Goal: Task Accomplishment & Management: Complete application form

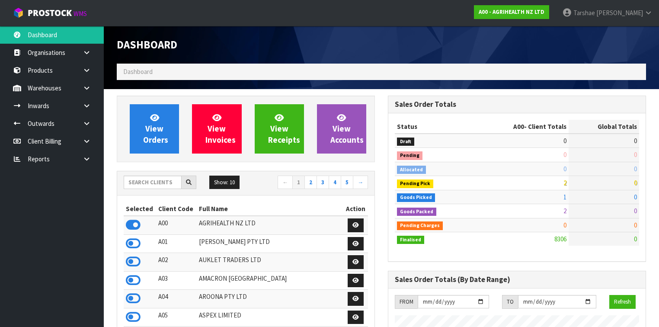
scroll to position [652, 271]
click at [178, 177] on input "text" at bounding box center [153, 182] width 58 height 13
type input "J02"
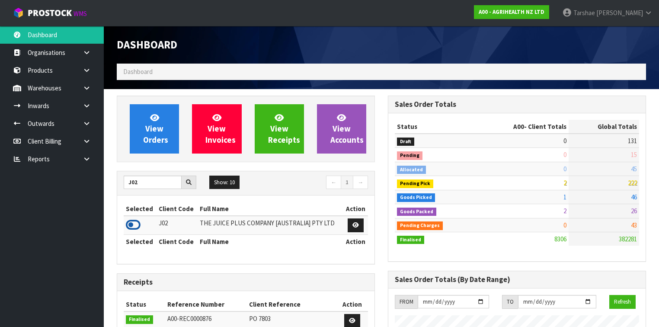
click at [135, 220] on icon at bounding box center [133, 224] width 15 height 13
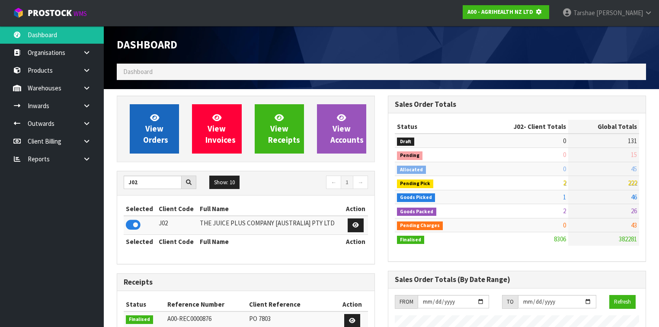
scroll to position [537, 271]
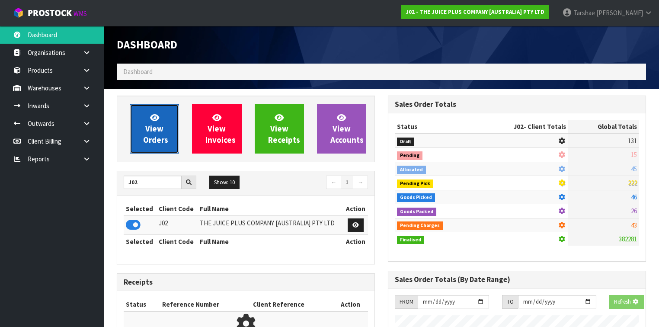
click at [164, 122] on link "View Orders" at bounding box center [154, 128] width 49 height 49
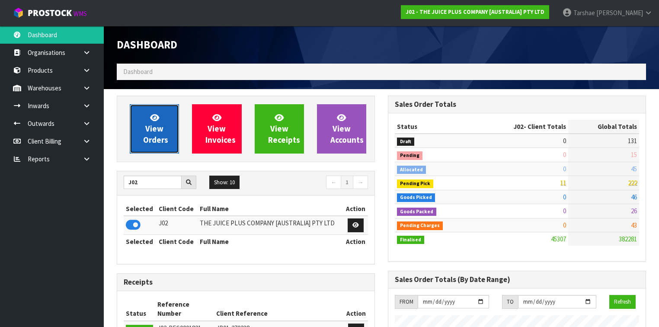
scroll to position [699, 271]
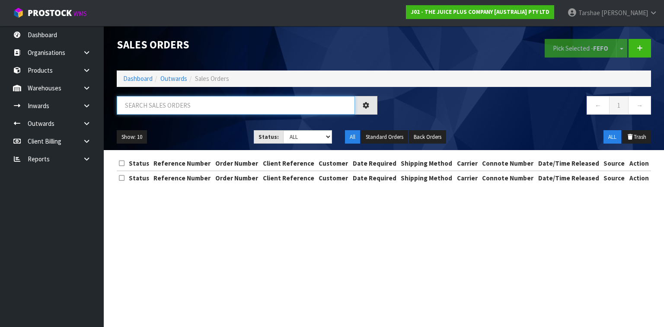
click at [177, 103] on input "text" at bounding box center [236, 105] width 238 height 19
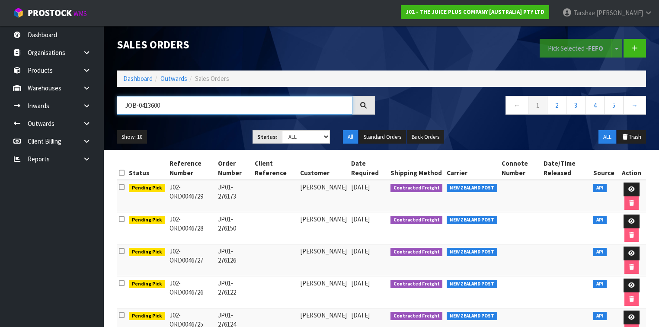
type input "JOB-0413600"
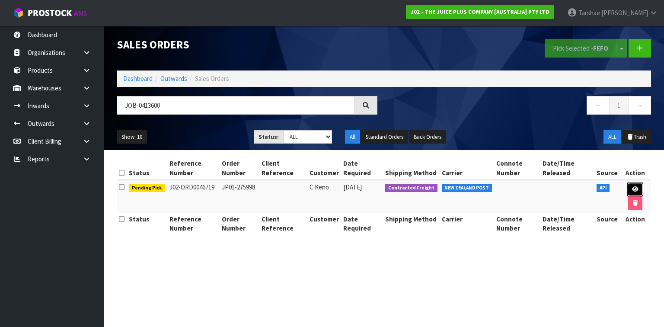
click at [640, 190] on link at bounding box center [636, 190] width 16 height 14
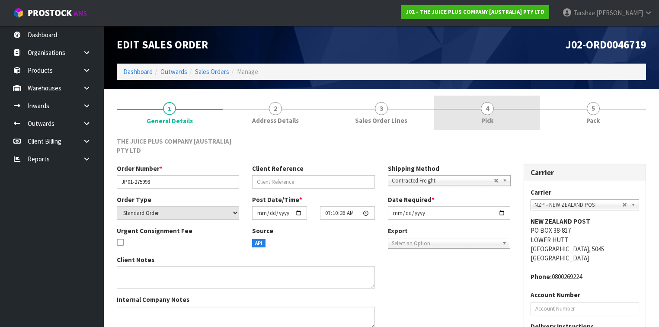
click at [482, 110] on span "4" at bounding box center [487, 108] width 13 height 13
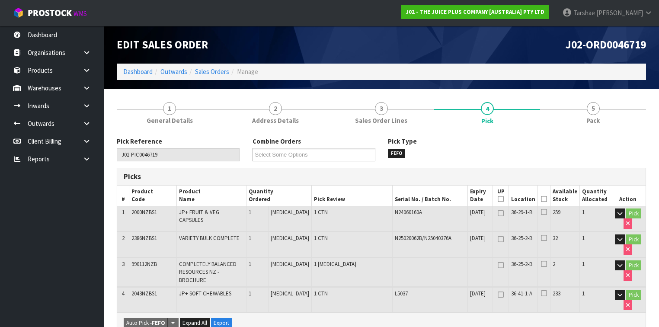
click at [547, 199] on icon at bounding box center [544, 199] width 6 height 0
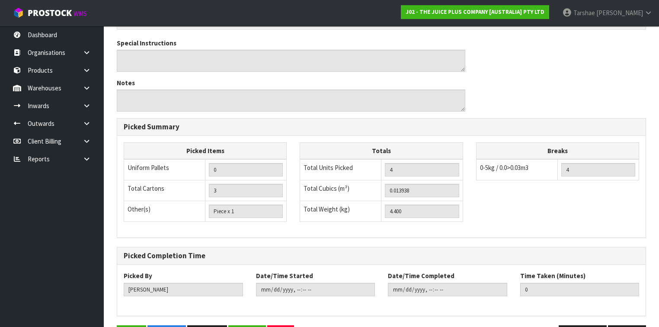
scroll to position [356, 0]
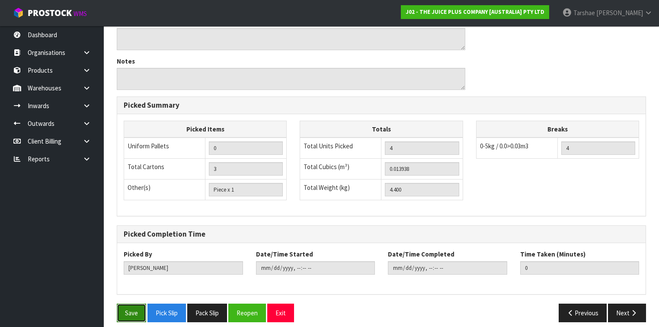
click at [139, 304] on button "Save" at bounding box center [131, 313] width 29 height 19
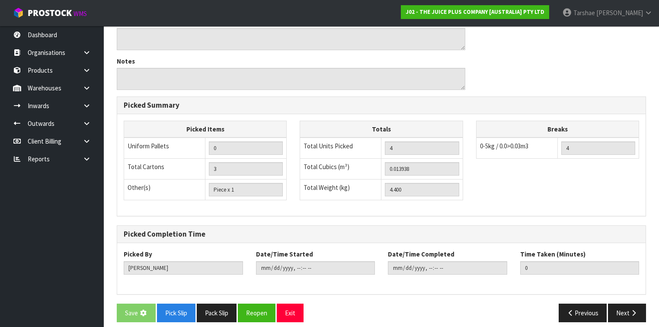
scroll to position [0, 0]
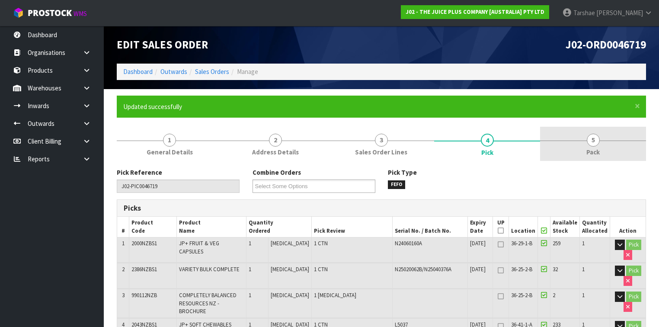
type input "[PERSON_NAME]"
type input "[DATE]T09:20:30"
click at [581, 151] on link "5 Pack" at bounding box center [593, 144] width 106 height 34
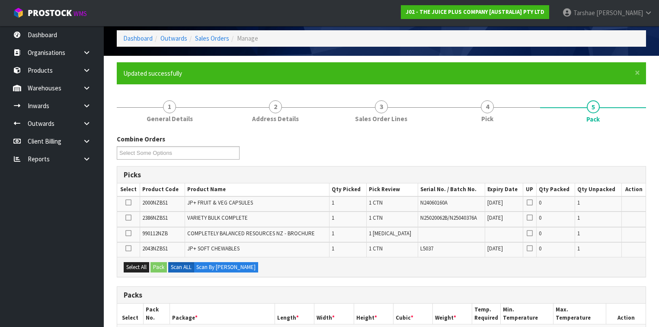
scroll to position [104, 0]
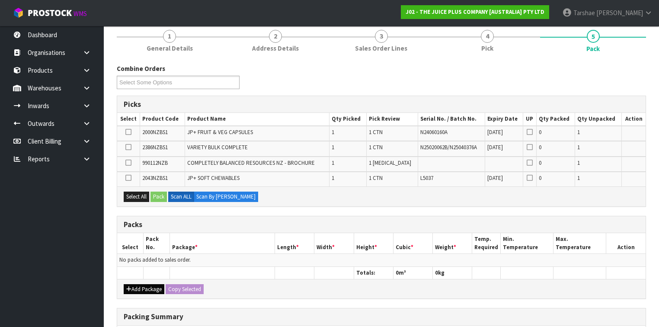
click at [139, 282] on div "Add Package Copy Selected" at bounding box center [381, 288] width 529 height 19
click at [139, 284] on button "Add Package" at bounding box center [144, 289] width 41 height 10
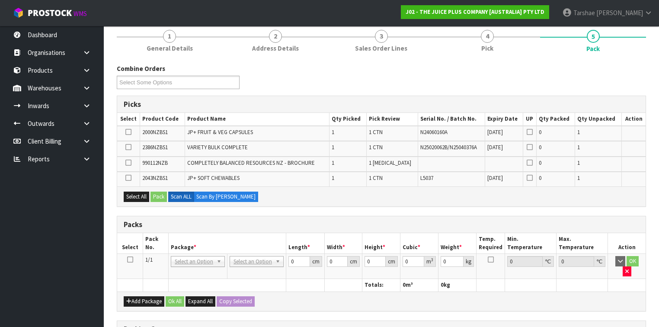
click at [130, 260] on icon at bounding box center [130, 260] width 6 height 0
click at [157, 242] on th "Pack No." at bounding box center [156, 243] width 26 height 20
click at [140, 192] on button "Select All" at bounding box center [137, 197] width 26 height 10
click at [160, 196] on button "Pack" at bounding box center [159, 197] width 16 height 10
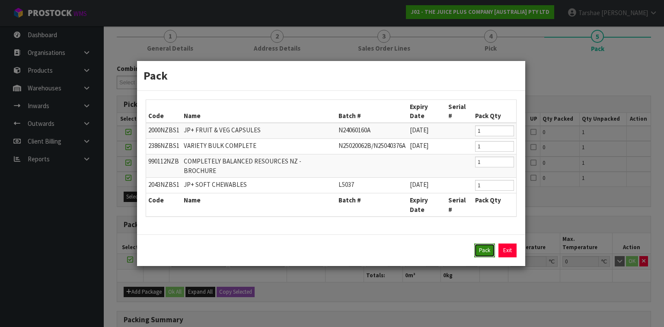
click at [480, 244] on button "Pack" at bounding box center [485, 251] width 21 height 14
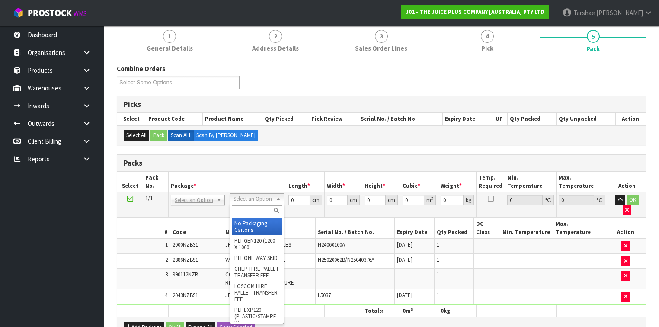
click at [258, 211] on input "text" at bounding box center [257, 210] width 50 height 11
type input "A4"
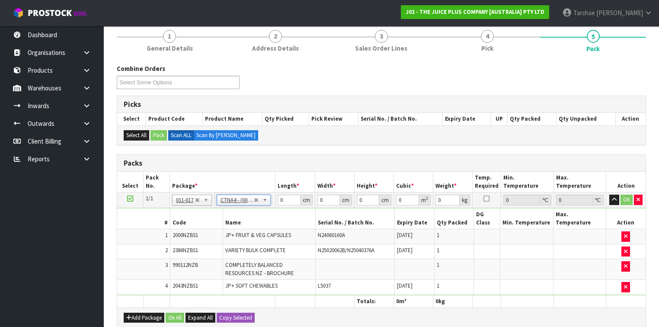
type input "31"
type input "22.5"
type input "25"
type input "0.017438"
type input "4.6"
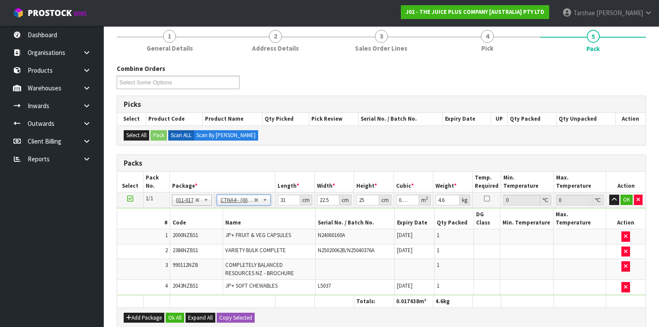
click at [299, 164] on h3 "Packs" at bounding box center [382, 163] width 516 height 8
drag, startPoint x: 290, startPoint y: 199, endPoint x: 271, endPoint y: 201, distance: 19.2
click at [271, 201] on tr "1/1 NONE 007-001 007-002 007-004 007-009 007-013 007-014 007-015 007-017 007-01…" at bounding box center [381, 201] width 529 height 16
type input "3"
type input "0.001687"
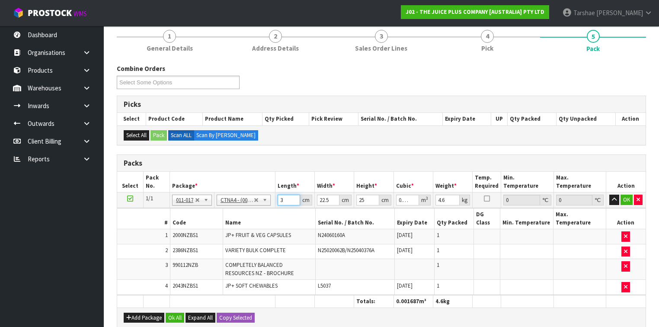
type input "34"
type input "0.019125"
type input "3"
type input "0.001687"
type input "33"
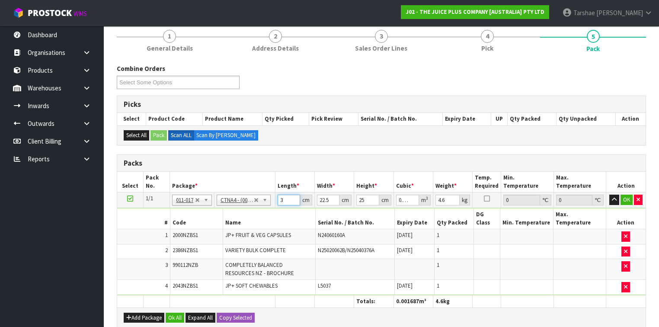
type input "0.018563"
type input "33"
type input "2"
type input "0.00165"
type input "24"
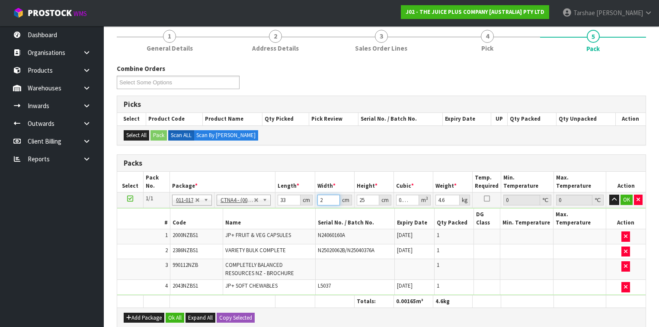
type input "0.0198"
type input "24"
type input "2"
type input "0.001584"
type input "29"
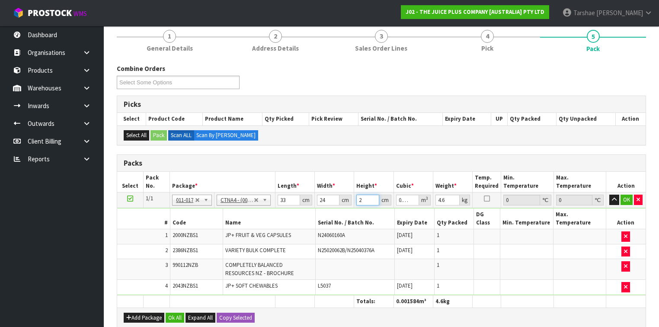
type input "0.022968"
type input "29"
type input "5"
click at [610, 195] on button "button" at bounding box center [615, 200] width 10 height 10
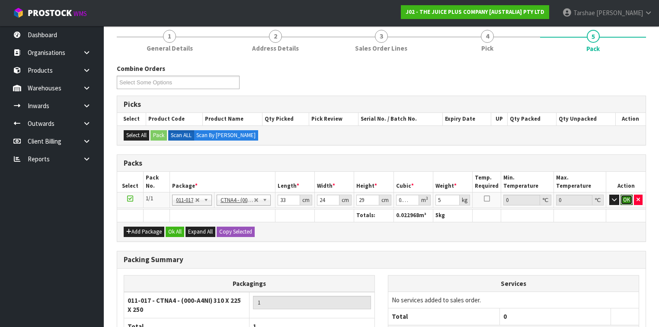
click button "OK" at bounding box center [627, 200] width 12 height 10
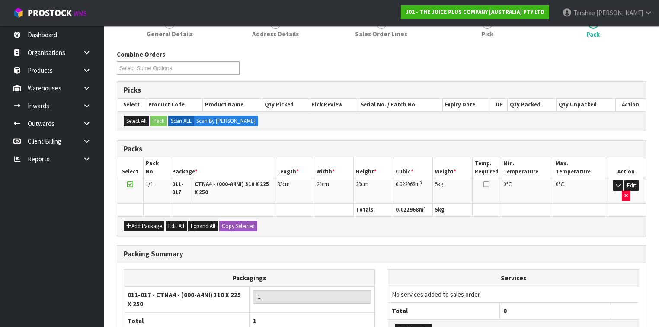
scroll to position [189, 0]
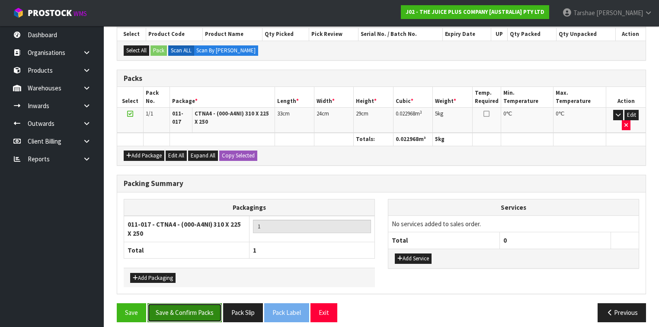
click at [190, 303] on button "Save & Confirm Packs" at bounding box center [185, 312] width 74 height 19
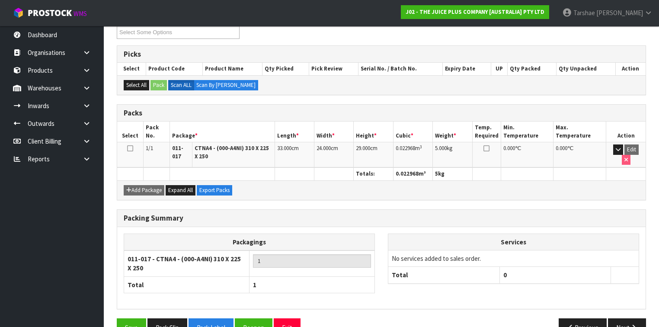
scroll to position [170, 0]
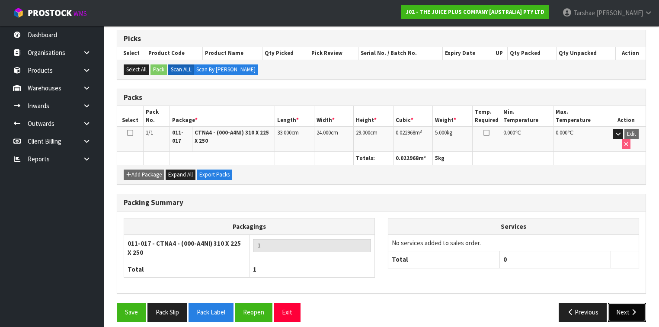
click at [613, 303] on button "Next" at bounding box center [627, 312] width 38 height 19
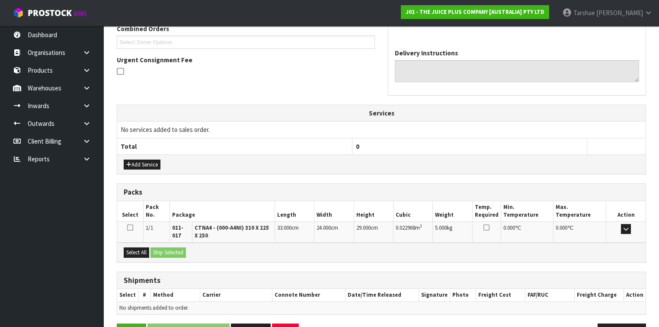
scroll to position [242, 0]
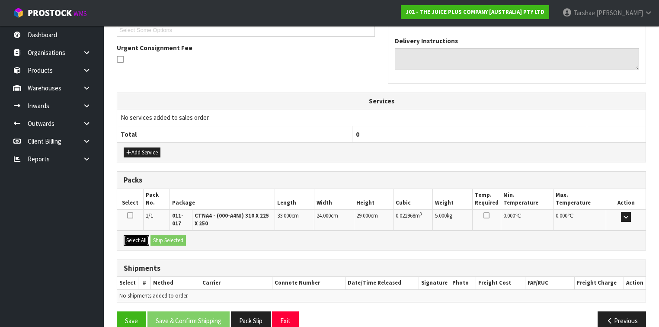
drag, startPoint x: 142, startPoint y: 240, endPoint x: 176, endPoint y: 243, distance: 34.4
click at [142, 240] on button "Select All" at bounding box center [137, 240] width 26 height 10
click at [176, 243] on div "Select All Ship Selected" at bounding box center [381, 240] width 529 height 19
click at [177, 240] on button "Ship Selected" at bounding box center [168, 240] width 35 height 10
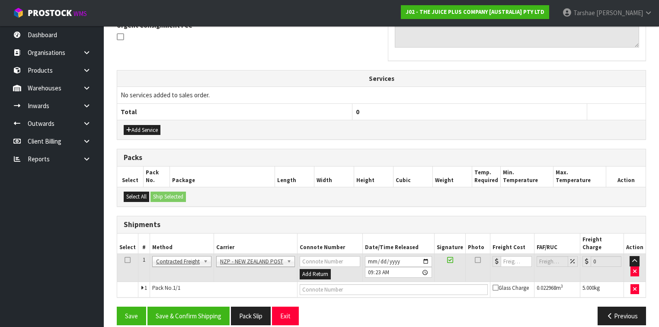
scroll to position [265, 0]
click at [210, 310] on button "Save & Confirm Shipping" at bounding box center [189, 316] width 82 height 19
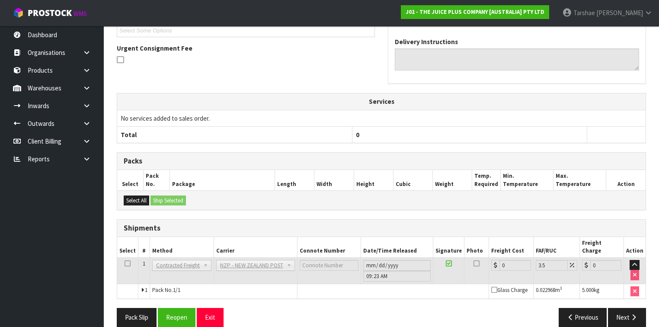
scroll to position [253, 0]
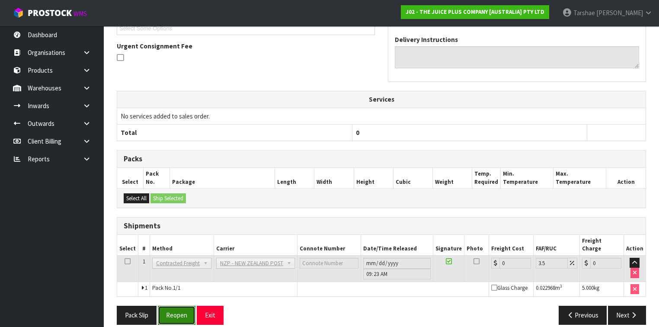
click at [195, 306] on button "Reopen" at bounding box center [177, 315] width 38 height 19
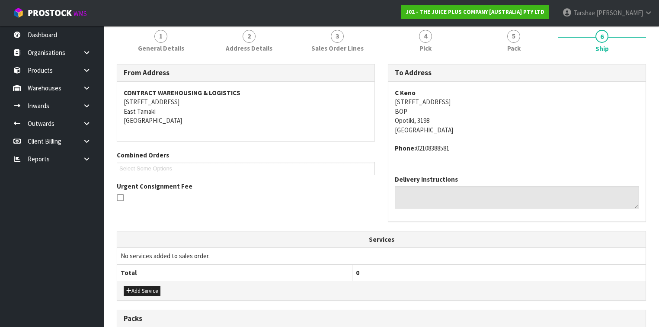
scroll to position [242, 0]
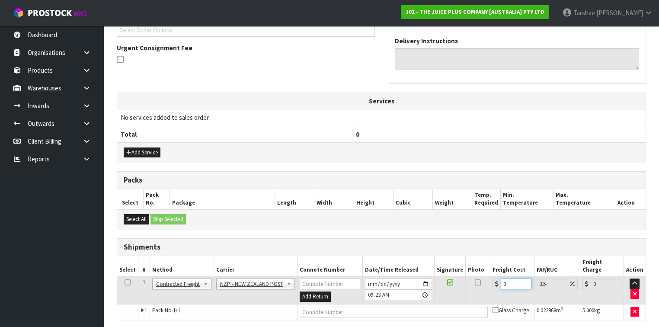
drag, startPoint x: 514, startPoint y: 272, endPoint x: 448, endPoint y: 279, distance: 66.6
click at [448, 279] on tr "1 Client Local Pickup Customer Local Pickup Company Freight Contracted Freight …" at bounding box center [381, 290] width 529 height 28
type input "1"
type input "1.03"
type input "13"
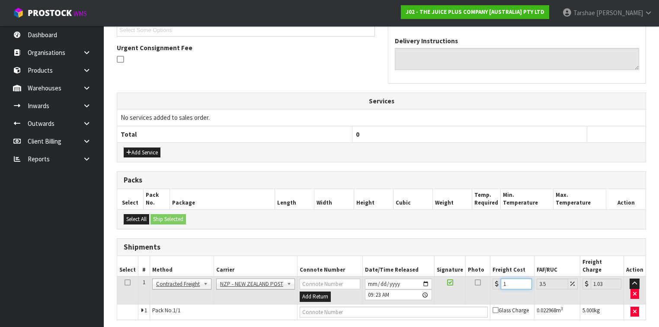
type input "13.45"
type input "130"
type input "134.55"
type input "1304"
type input "1349.64"
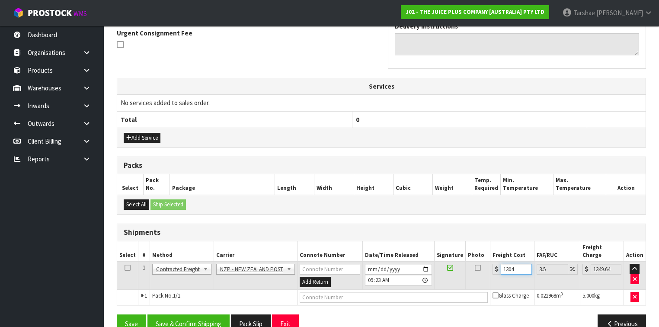
scroll to position [265, 0]
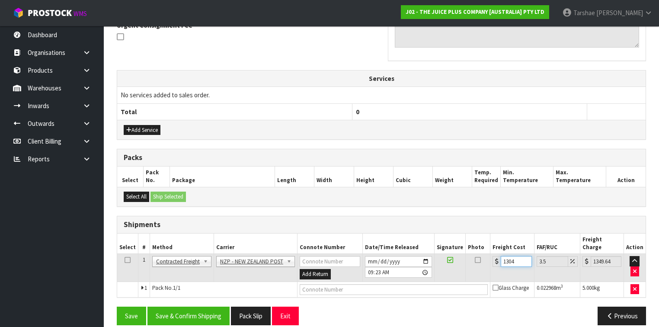
type input "13.04"
type input "13.5"
type input "13.04"
click at [181, 307] on button "Save & Confirm Shipping" at bounding box center [189, 316] width 82 height 19
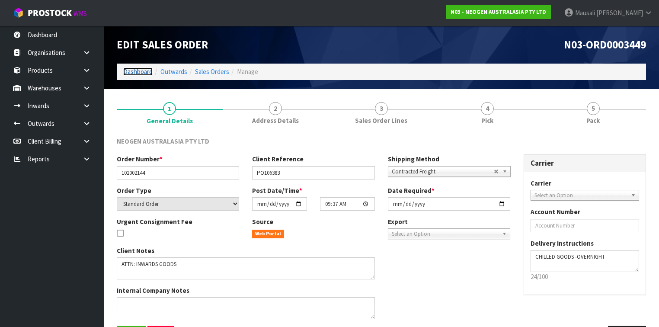
click at [141, 70] on link "Dashboard" at bounding box center [137, 71] width 29 height 8
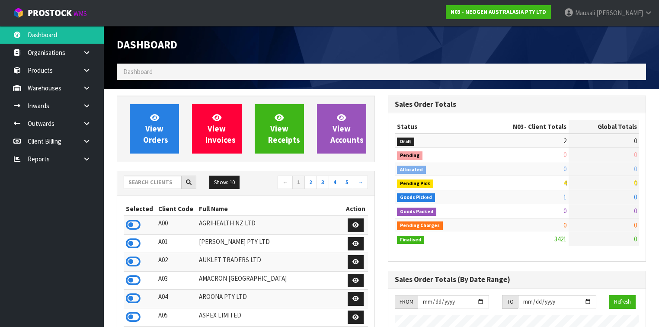
scroll to position [745, 271]
click at [139, 185] on input "text" at bounding box center [153, 182] width 58 height 13
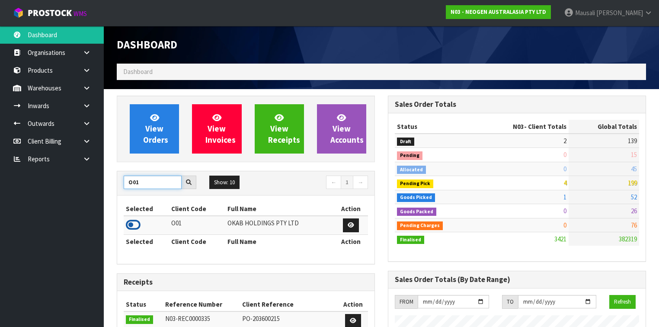
type input "O01"
click at [131, 223] on icon at bounding box center [133, 224] width 15 height 13
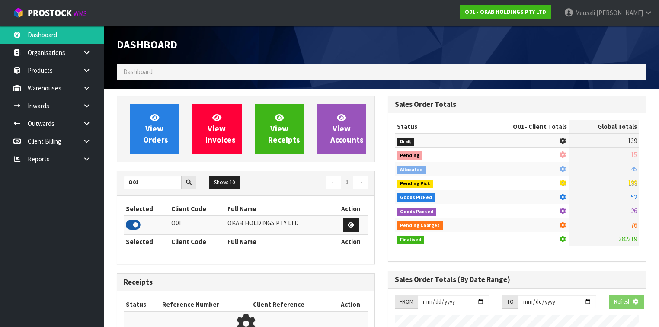
scroll to position [731, 271]
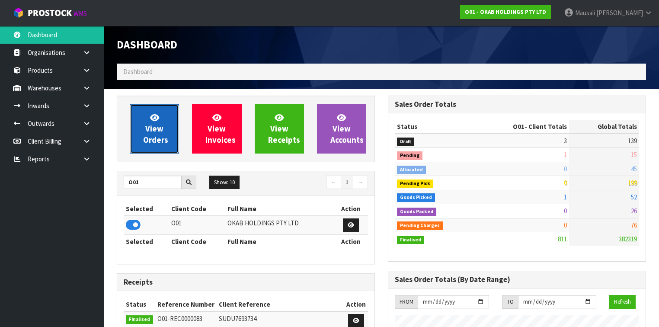
click at [155, 130] on span "View Orders" at bounding box center [155, 128] width 25 height 32
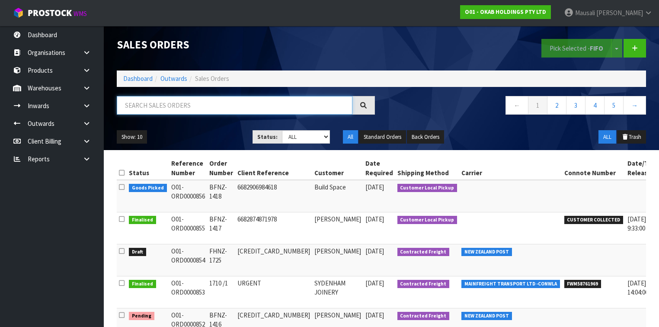
click at [132, 103] on input "text" at bounding box center [235, 105] width 236 height 19
type input "JOB-0413789"
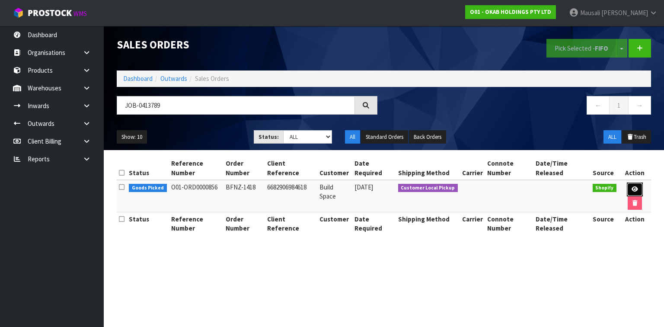
click at [632, 186] on icon at bounding box center [635, 189] width 6 height 6
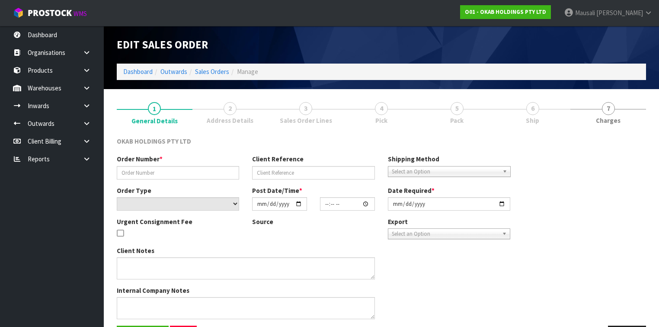
type input "BFNZ-1418"
type input "6682906984618"
select select "number:0"
type input "[DATE]"
type input "15:50:07.000"
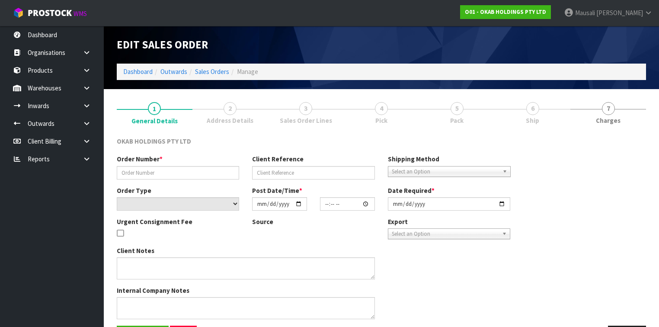
type input "[DATE]"
type textarea "CUSTOMER TO COLLECT AT 12 TODAY"
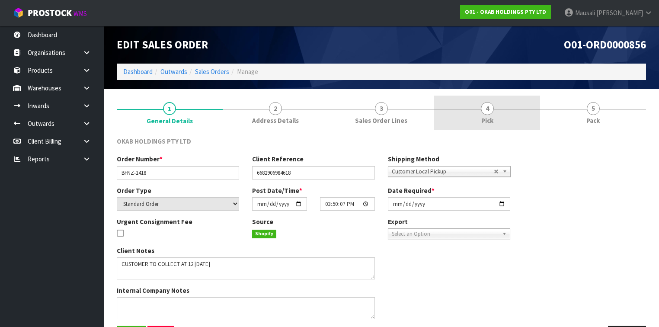
click at [496, 105] on link "4 Pick" at bounding box center [487, 113] width 106 height 34
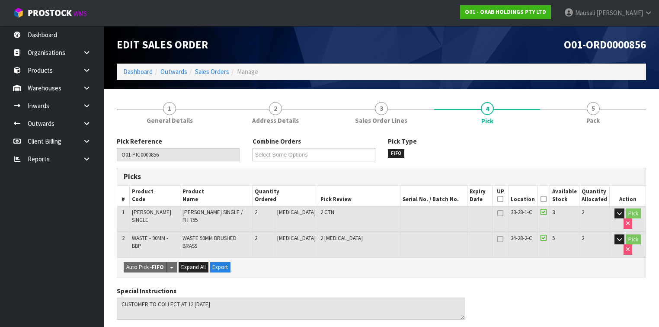
click at [546, 199] on icon at bounding box center [544, 199] width 6 height 0
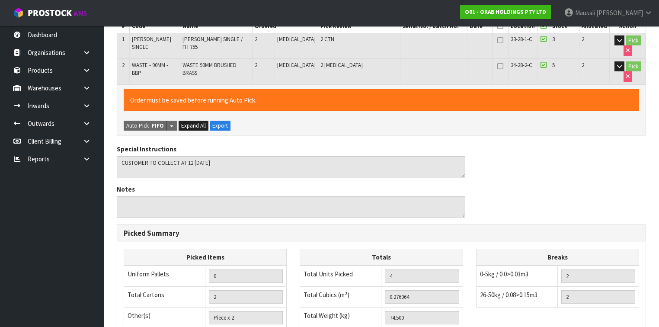
scroll to position [305, 0]
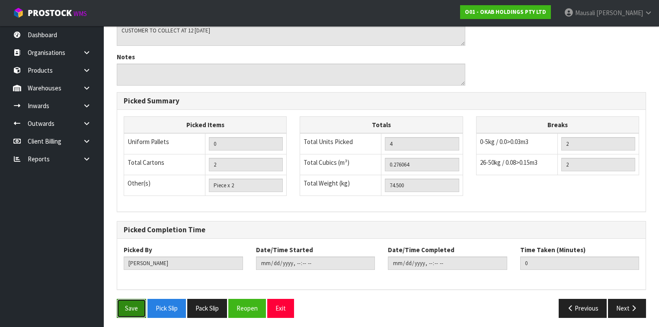
click at [136, 304] on button "Save" at bounding box center [131, 308] width 29 height 19
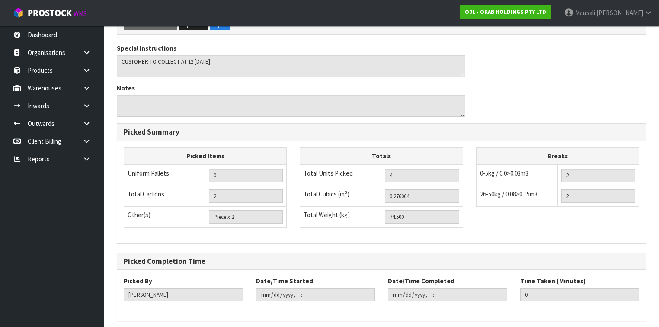
scroll to position [0, 0]
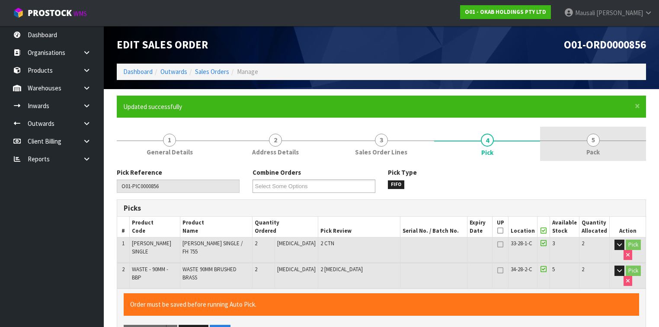
type input "Mausali Tito"
type input "2025-09-23T11:03:06"
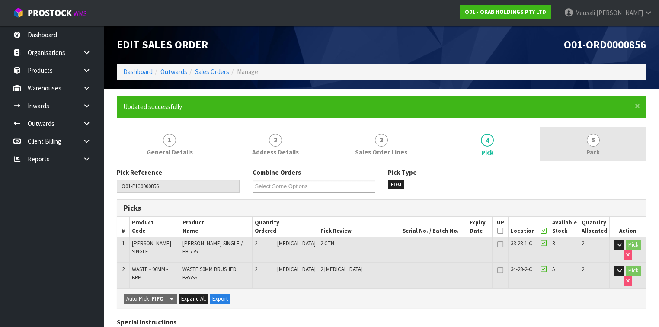
click at [594, 138] on span "5" at bounding box center [593, 140] width 13 height 13
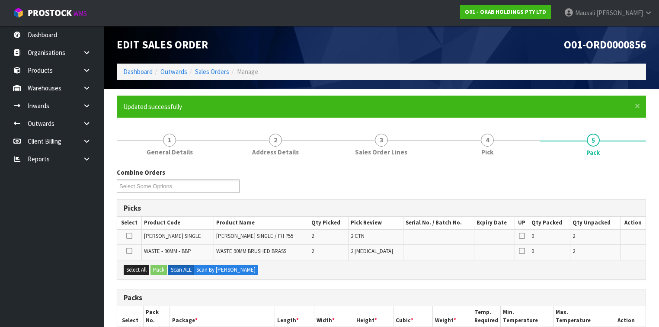
scroll to position [138, 0]
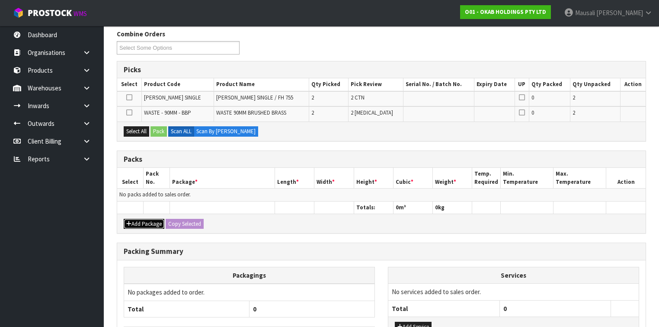
click at [141, 219] on button "Add Package" at bounding box center [144, 224] width 41 height 10
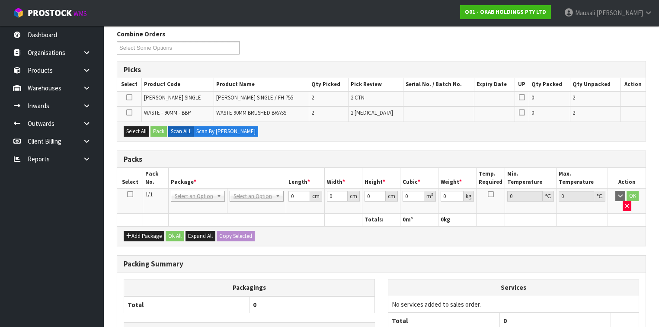
click at [130, 194] on icon at bounding box center [130, 194] width 6 height 0
click at [138, 131] on button "Select All" at bounding box center [137, 131] width 26 height 10
click at [157, 130] on button "Pack" at bounding box center [159, 131] width 16 height 10
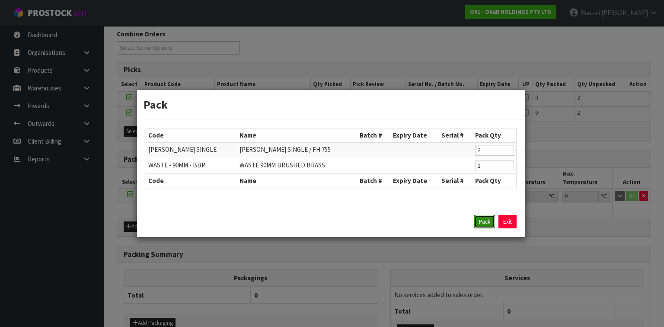
click at [478, 217] on button "Pack" at bounding box center [485, 222] width 21 height 14
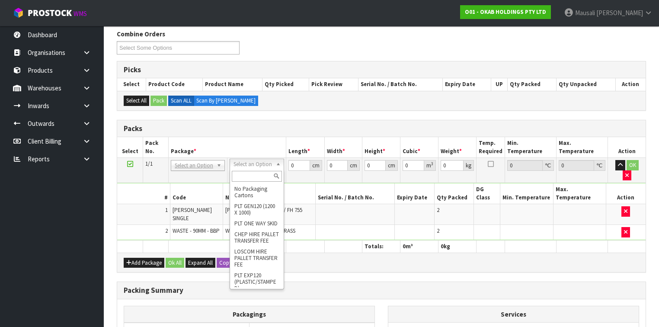
click at [256, 178] on input "text" at bounding box center [257, 176] width 50 height 11
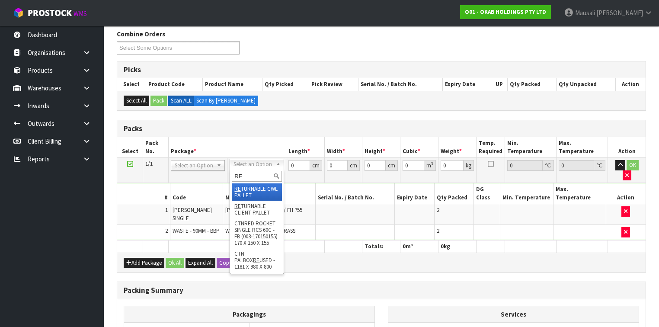
type input "RE"
type input "74.5"
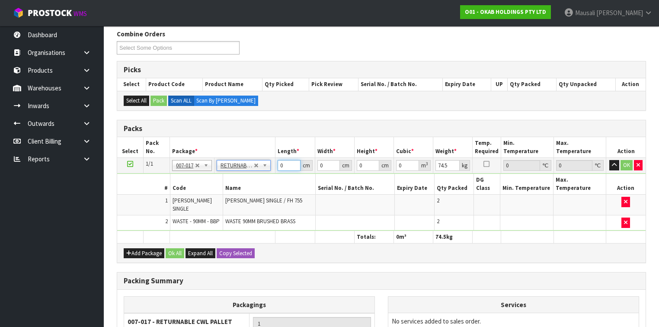
drag, startPoint x: 287, startPoint y: 167, endPoint x: 272, endPoint y: 168, distance: 15.7
click at [272, 168] on tr "1/1 NONE 007-001 007-002 007-004 007-009 007-013 007-014 007-015 007-017 007-01…" at bounding box center [381, 166] width 529 height 16
type input "120"
type input "100"
type input "7"
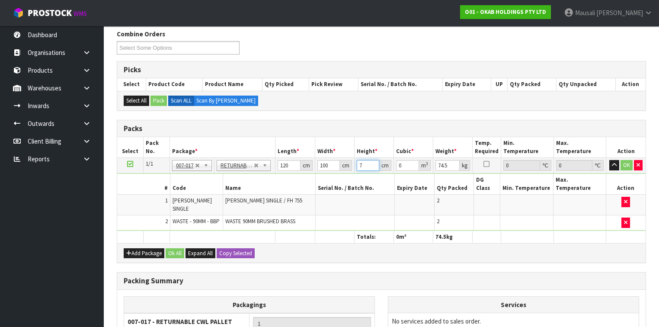
type input "0.084"
type input "77"
type input "0.924"
type input "77"
click at [175, 248] on button "Ok All" at bounding box center [175, 253] width 19 height 10
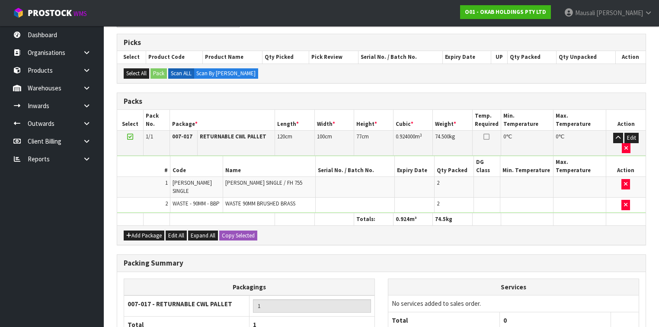
scroll to position [220, 0]
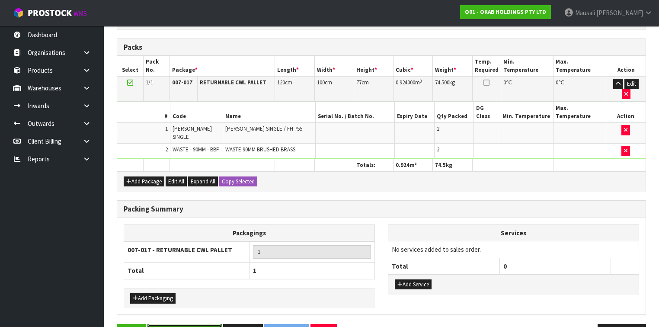
click at [203, 324] on button "Save & Confirm Packs" at bounding box center [185, 333] width 74 height 19
